Goal: Find specific page/section: Find specific page/section

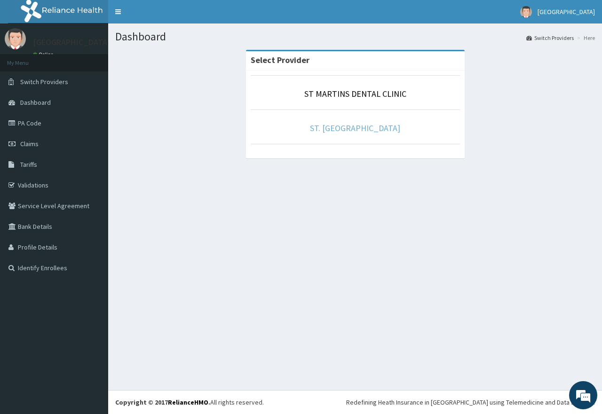
click at [365, 126] on link "ST. [GEOGRAPHIC_DATA]" at bounding box center [355, 128] width 90 height 11
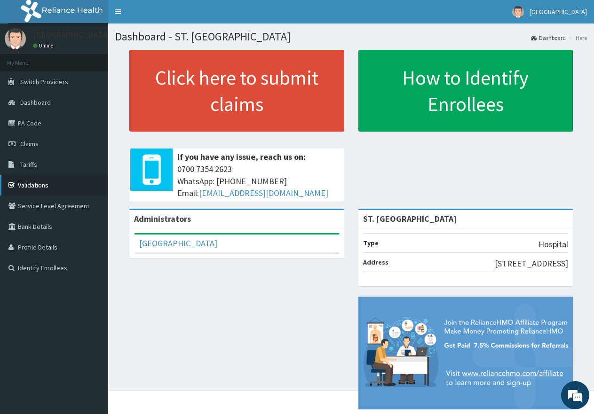
click at [45, 184] on link "Validations" at bounding box center [54, 185] width 108 height 21
